Goal: Navigation & Orientation: Find specific page/section

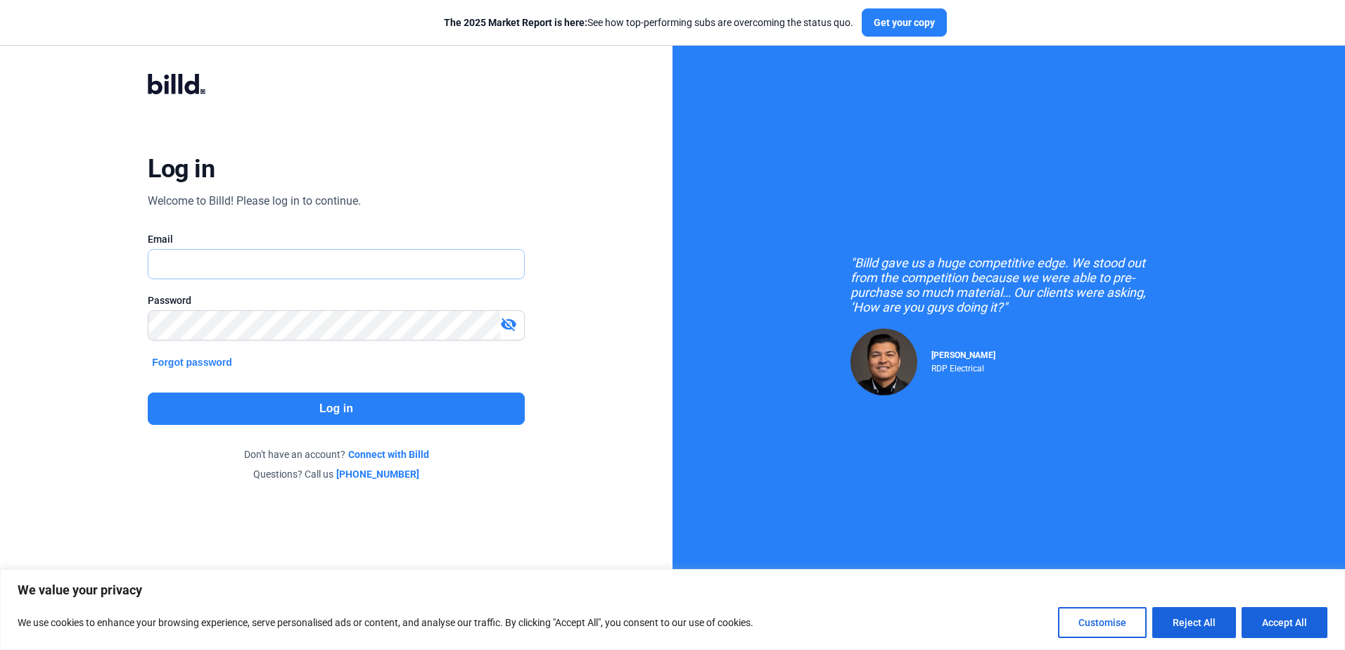
type input "[PERSON_NAME][EMAIL_ADDRESS][DOMAIN_NAME]"
click at [315, 404] on button "Log in" at bounding box center [336, 408] width 376 height 32
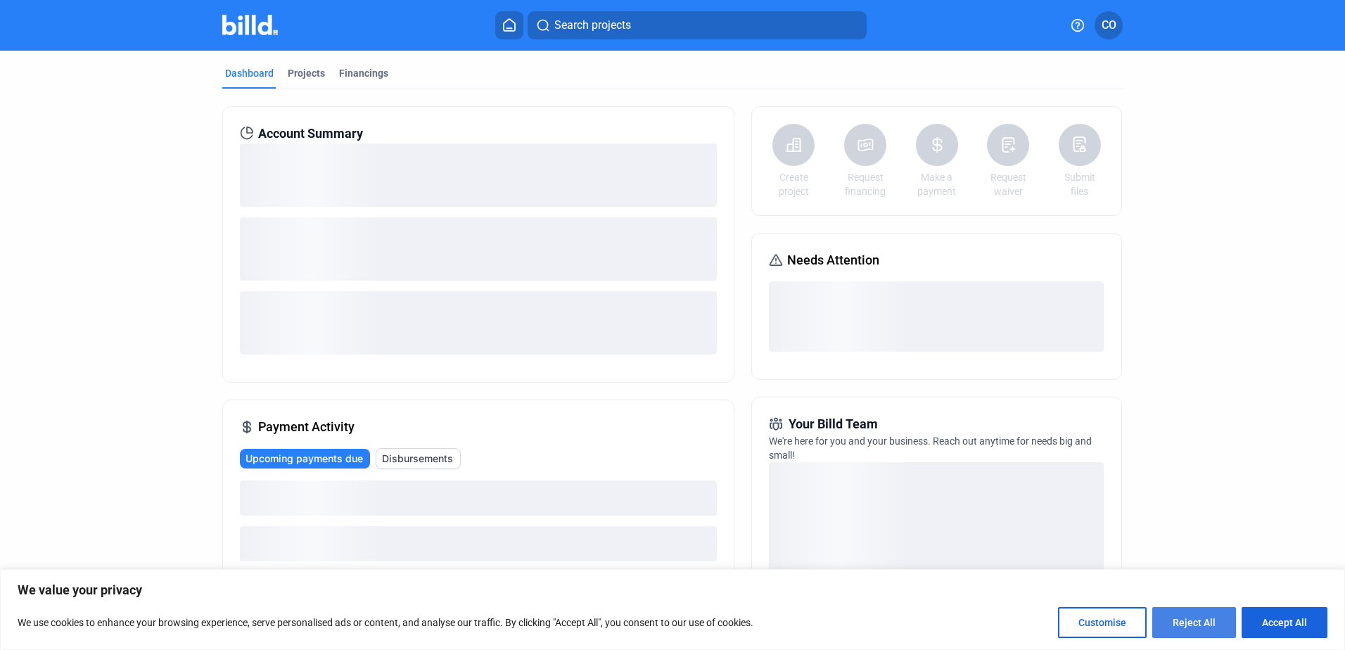
click at [1208, 617] on button "Reject All" at bounding box center [1194, 622] width 84 height 31
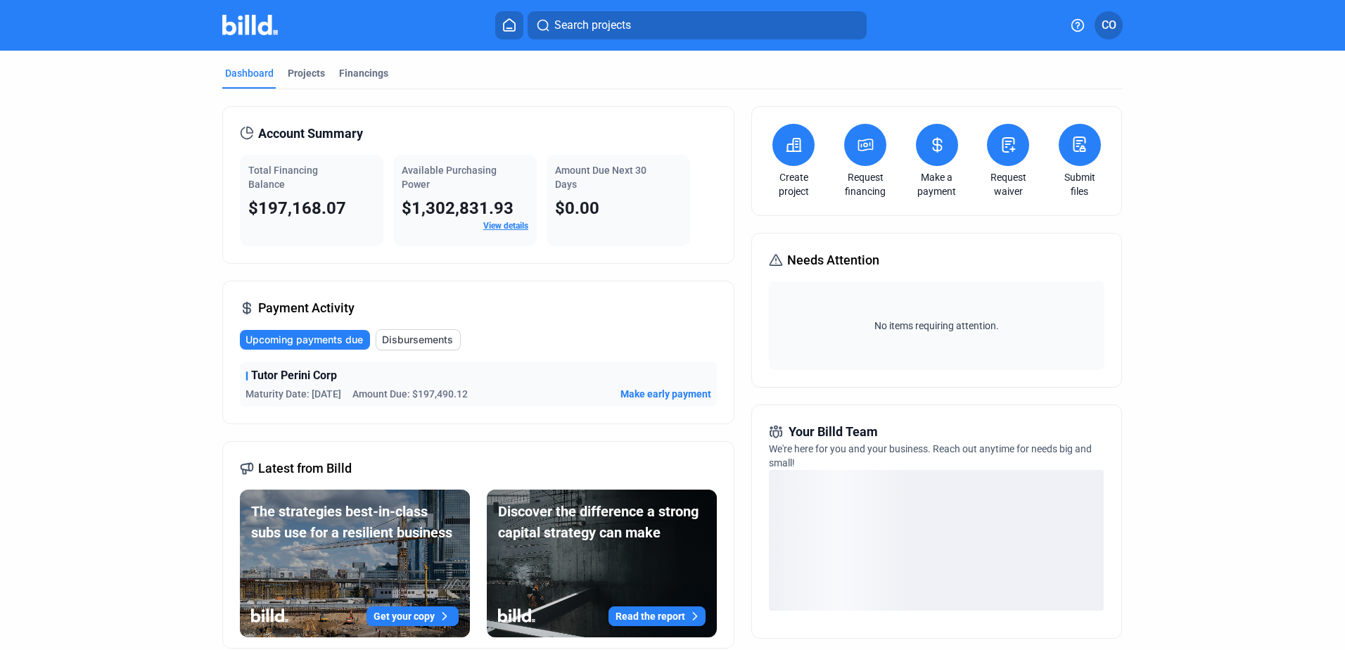
click at [299, 191] on div "Total Financing Balance $197,168.07" at bounding box center [311, 200] width 143 height 91
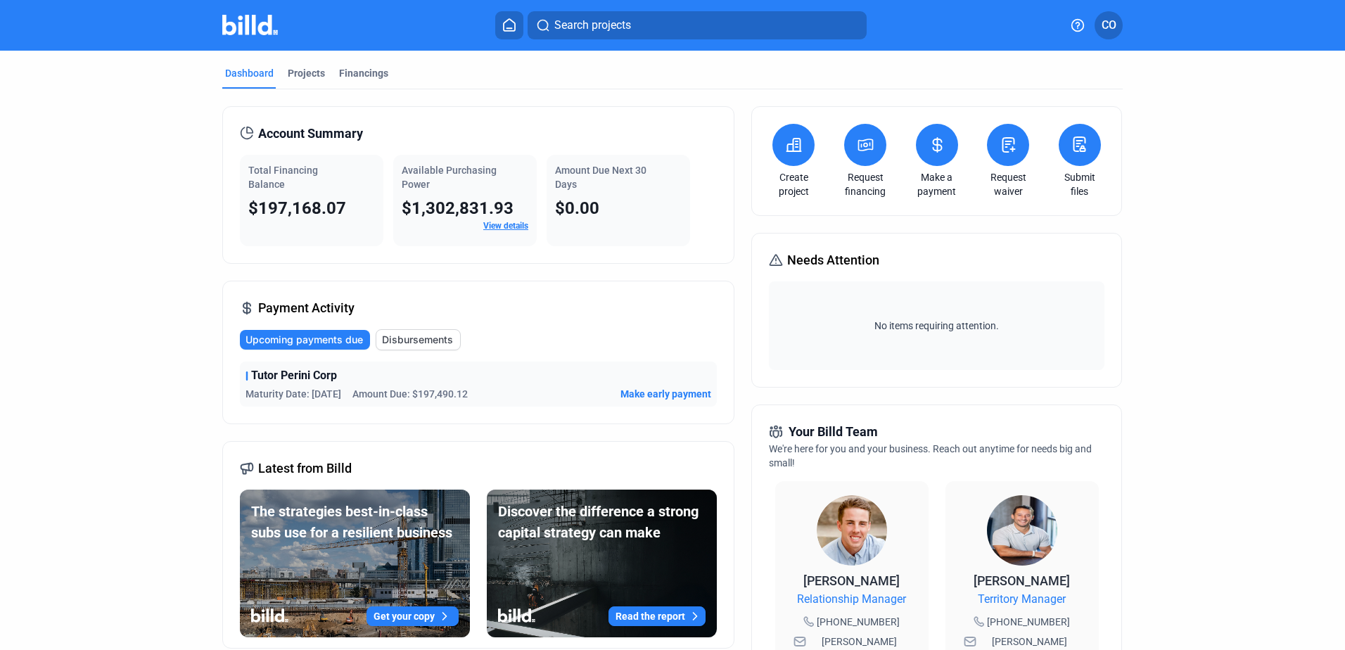
click at [333, 199] on span "$197,168.07" at bounding box center [297, 208] width 98 height 20
click at [317, 72] on div "Projects" at bounding box center [306, 73] width 37 height 14
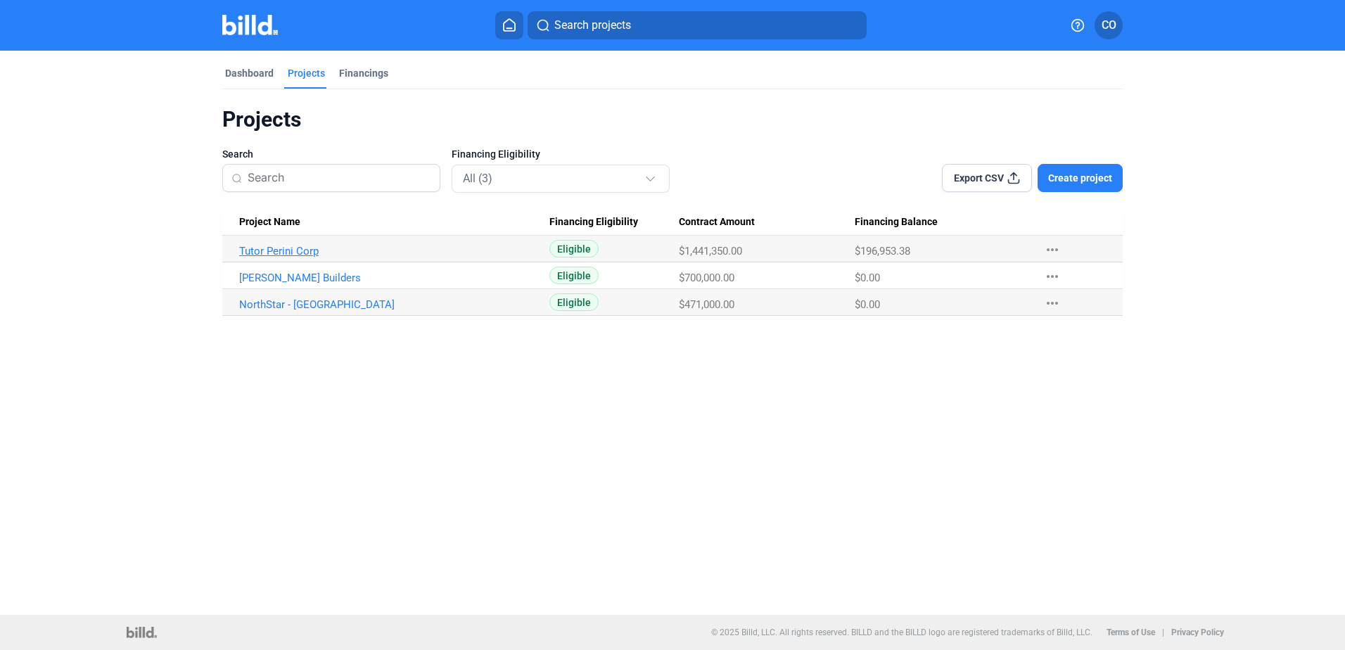
click at [299, 250] on link "Tutor Perini Corp" at bounding box center [394, 251] width 310 height 13
